Goal: Find specific page/section: Find specific page/section

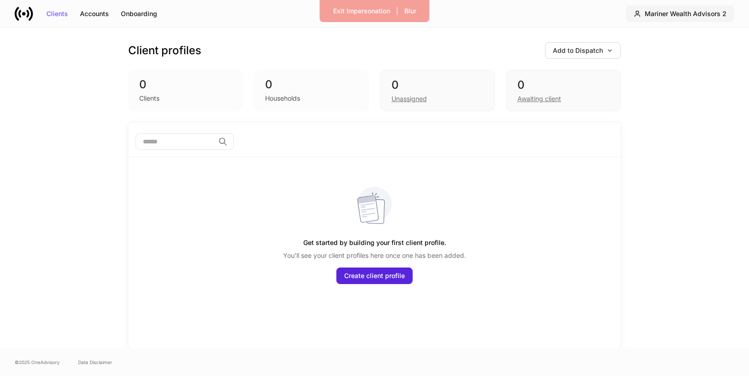
click at [661, 15] on div "Mariner Wealth Advisors 2" at bounding box center [686, 14] width 82 height 6
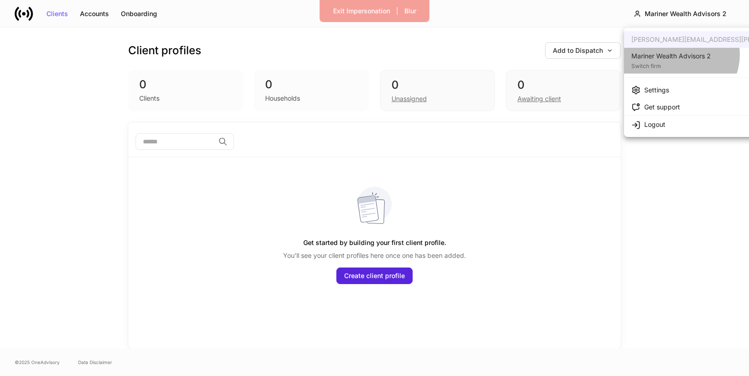
click at [680, 55] on div "Mariner Wealth Advisors 2" at bounding box center [672, 55] width 80 height 9
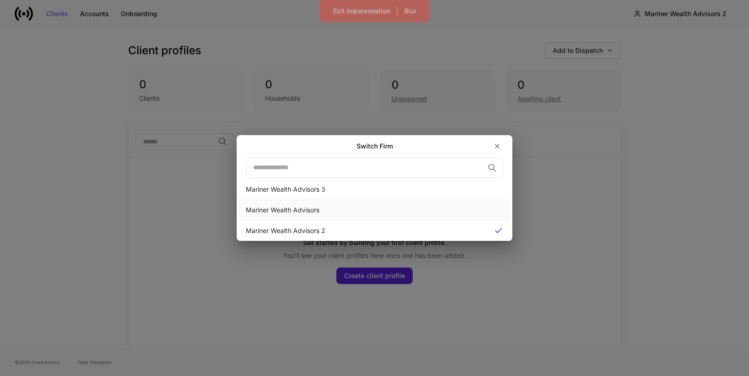
click at [383, 204] on div "Mariner Wealth Advisors" at bounding box center [375, 210] width 272 height 21
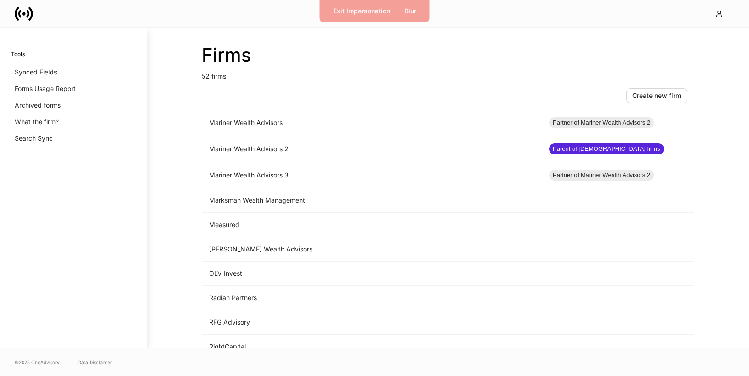
scroll to position [688, 0]
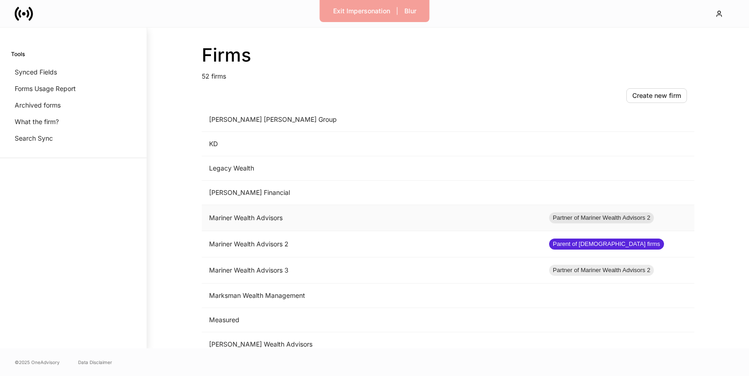
click at [280, 221] on td "Mariner Wealth Advisors" at bounding box center [372, 218] width 340 height 26
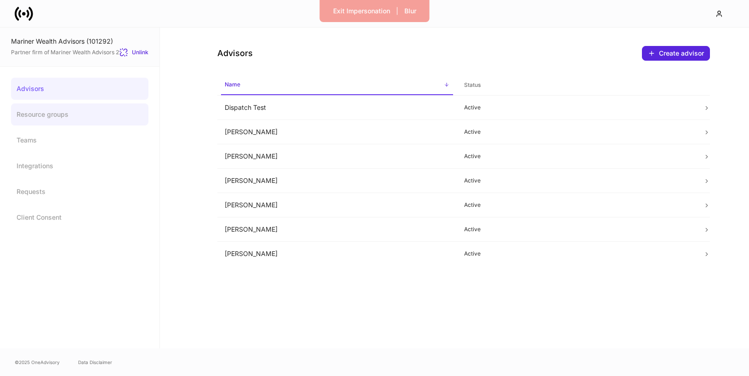
click at [46, 119] on link "Resource groups" at bounding box center [79, 114] width 137 height 22
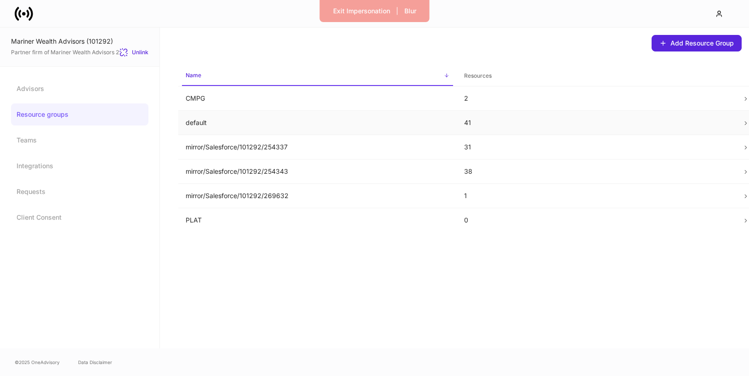
click at [201, 122] on p "default" at bounding box center [318, 122] width 264 height 9
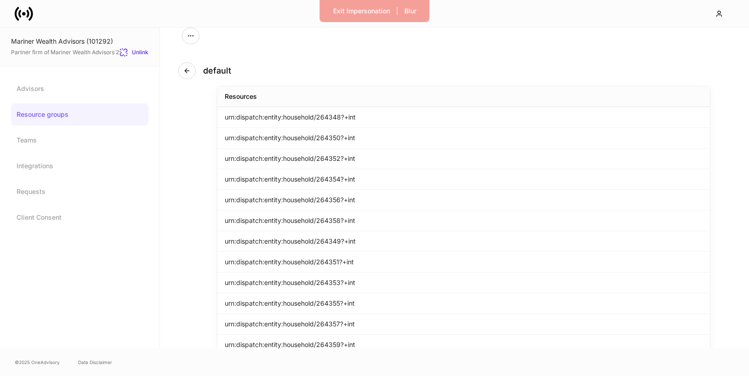
click at [82, 123] on link "Resource groups" at bounding box center [79, 114] width 137 height 22
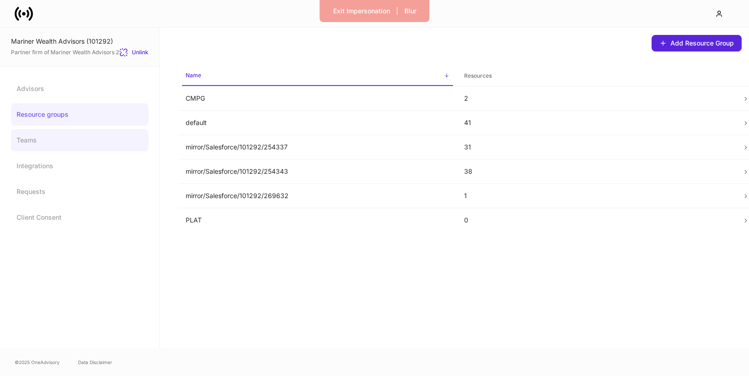
click at [88, 140] on link "Teams" at bounding box center [79, 140] width 137 height 22
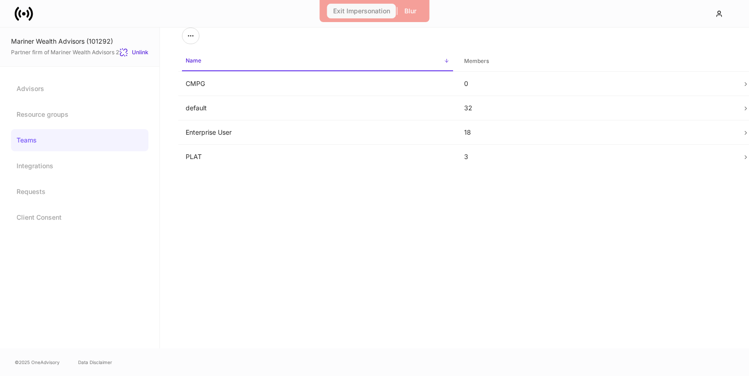
click at [360, 6] on button "Exit Impersonation" at bounding box center [361, 11] width 69 height 15
click at [217, 104] on td "default" at bounding box center [317, 108] width 279 height 24
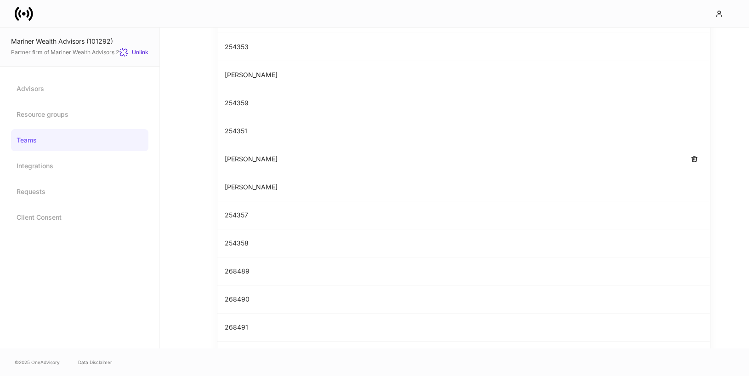
scroll to position [698, 0]
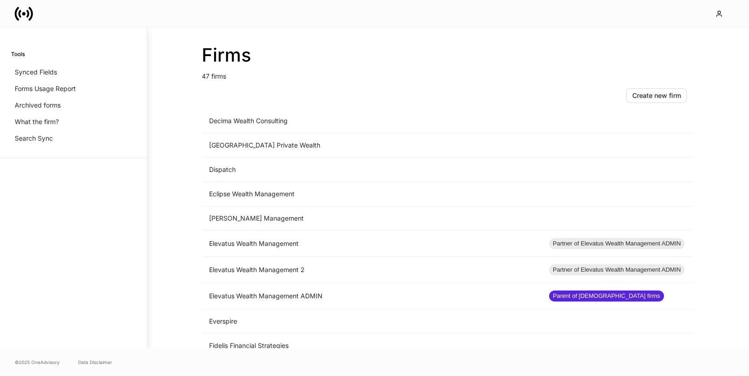
scroll to position [558, 0]
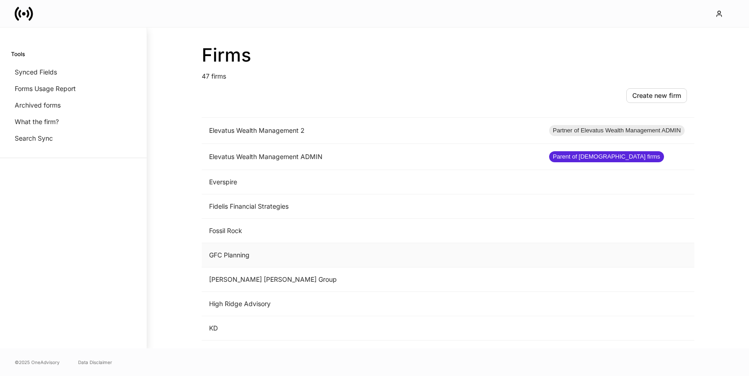
click at [290, 257] on td "GFC Planning" at bounding box center [372, 255] width 340 height 24
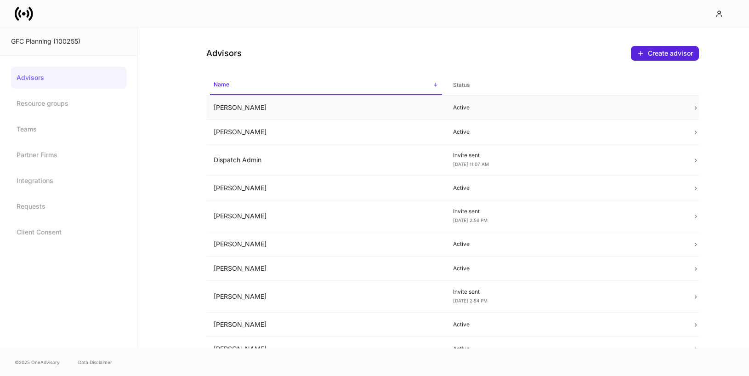
click at [245, 101] on td "Brady Scarbourough" at bounding box center [326, 108] width 240 height 24
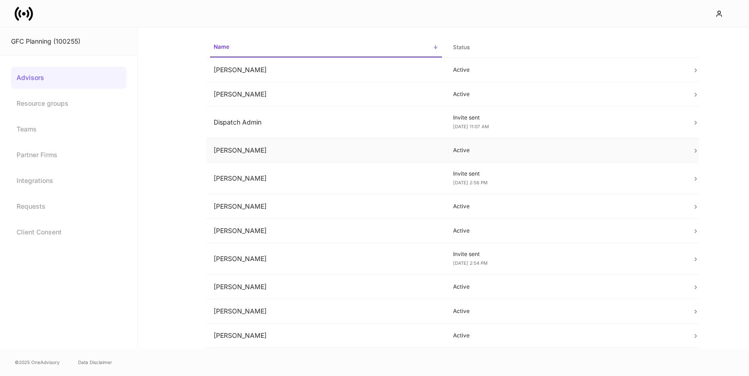
scroll to position [45, 0]
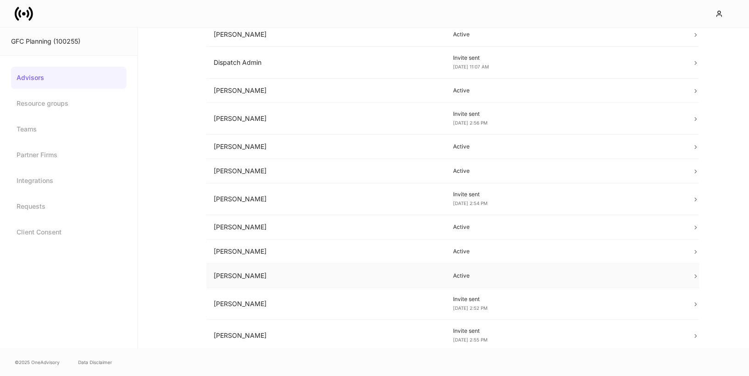
click at [248, 276] on td "Lance Huebner" at bounding box center [326, 276] width 240 height 24
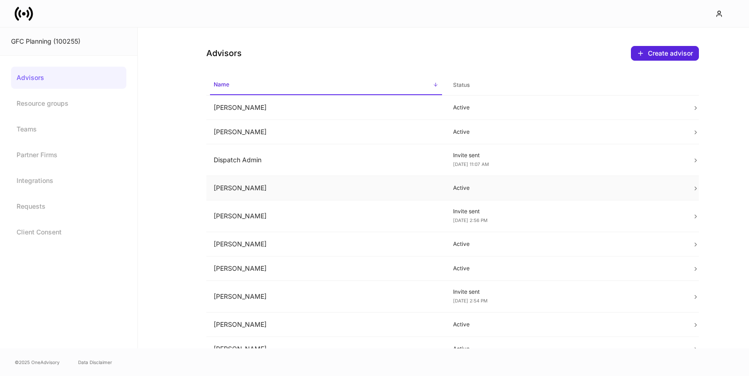
click at [244, 190] on td "Drew Bertram" at bounding box center [326, 188] width 240 height 24
